Goal: Navigation & Orientation: Find specific page/section

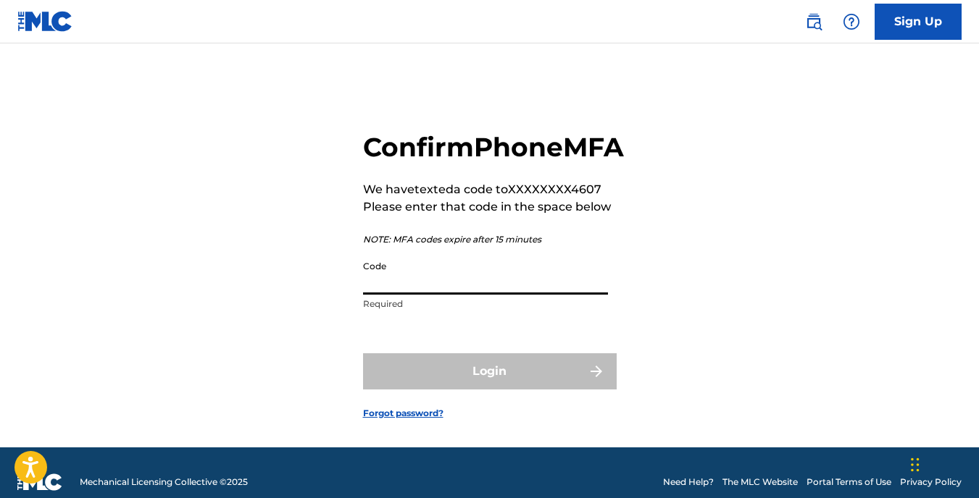
click at [491, 295] on input "Code" at bounding box center [485, 274] width 245 height 41
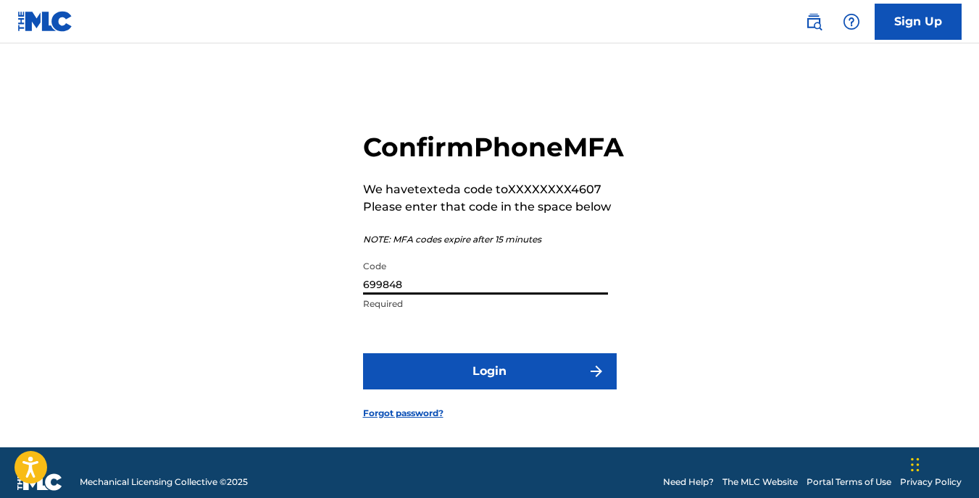
type input "699848"
click at [363, 354] on button "Login" at bounding box center [490, 372] width 254 height 36
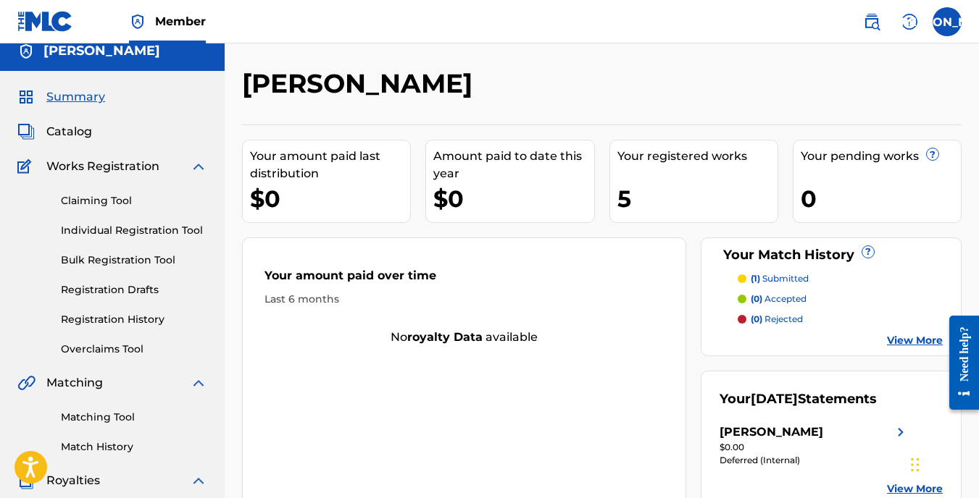
scroll to position [24, 0]
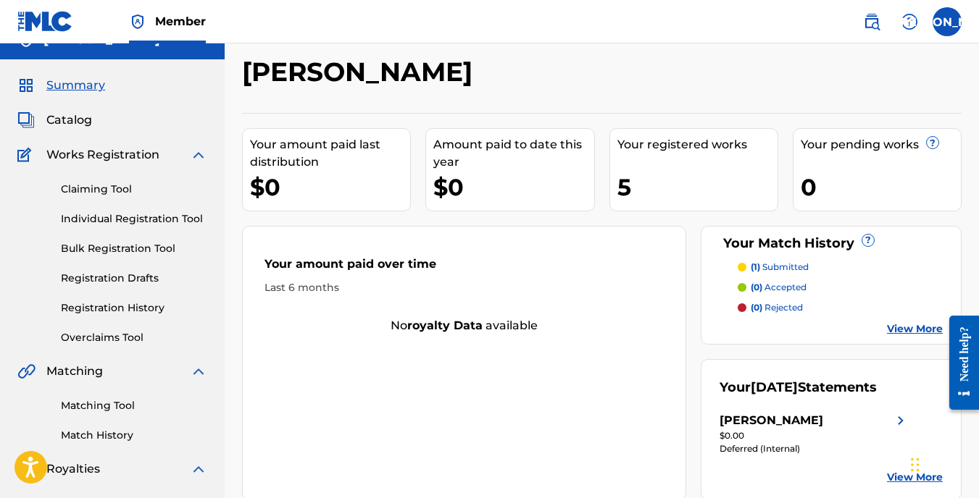
click at [74, 117] on span "Catalog" at bounding box center [69, 120] width 46 height 17
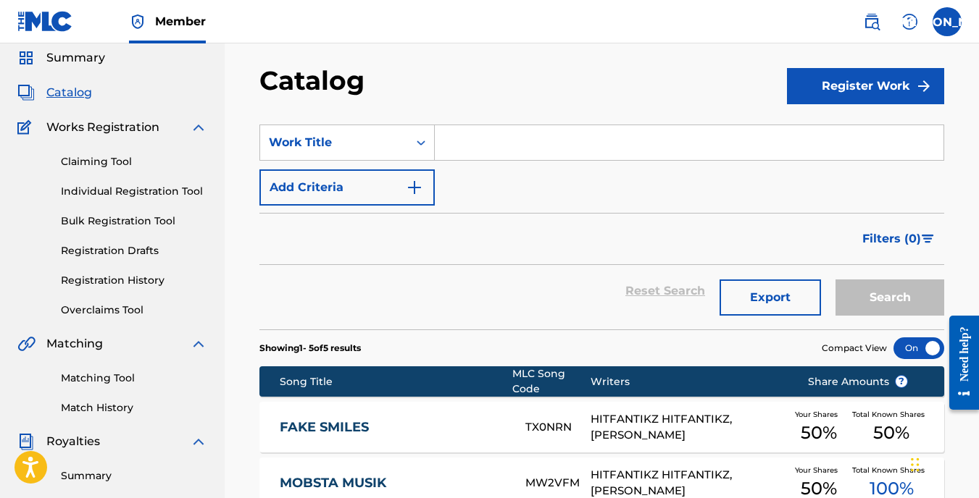
scroll to position [145, 0]
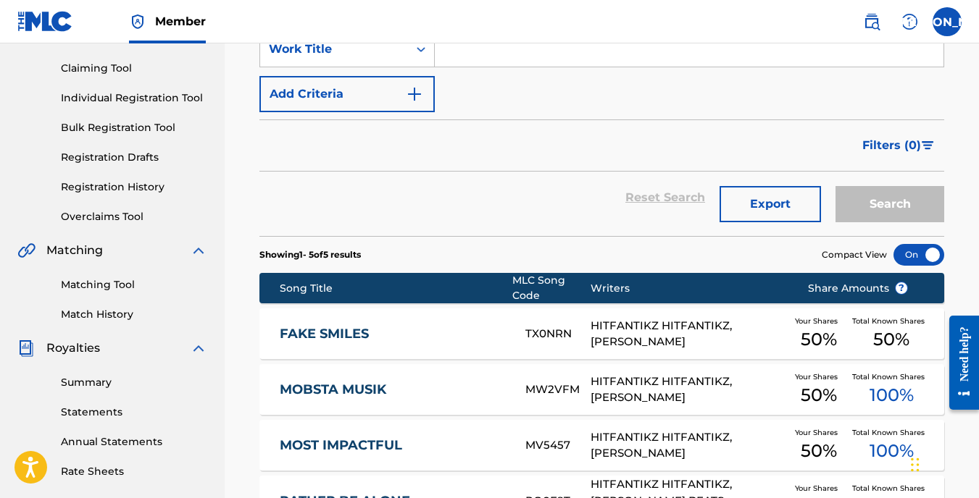
click at [105, 385] on link "Summary" at bounding box center [134, 382] width 146 height 15
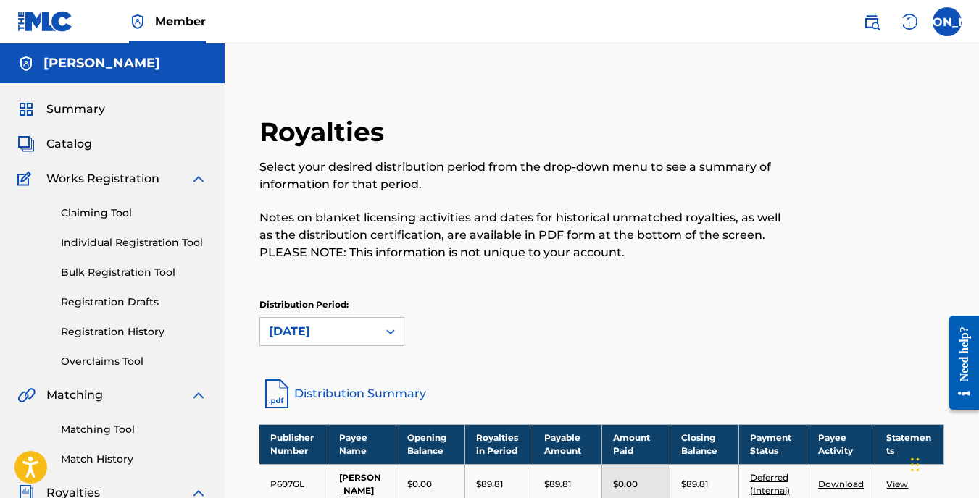
click at [88, 116] on span "Summary" at bounding box center [75, 109] width 59 height 17
